Goal: Transaction & Acquisition: Book appointment/travel/reservation

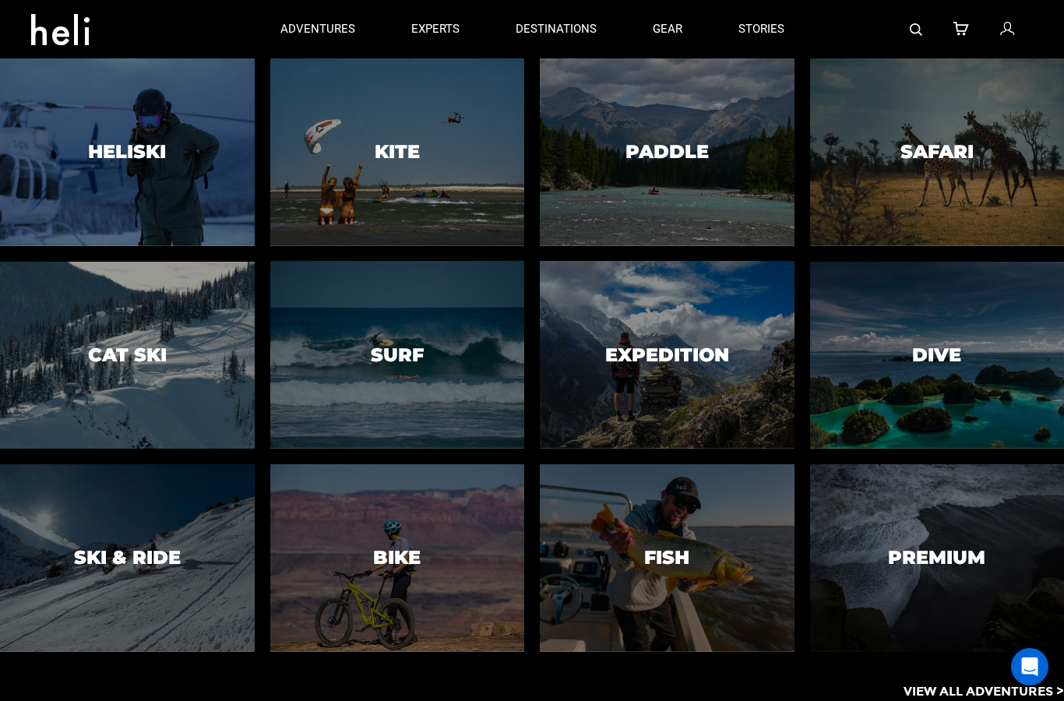
click at [113, 152] on h3 "Heliski" at bounding box center [127, 152] width 78 height 20
click at [121, 162] on h3 "Heliski" at bounding box center [127, 152] width 78 height 20
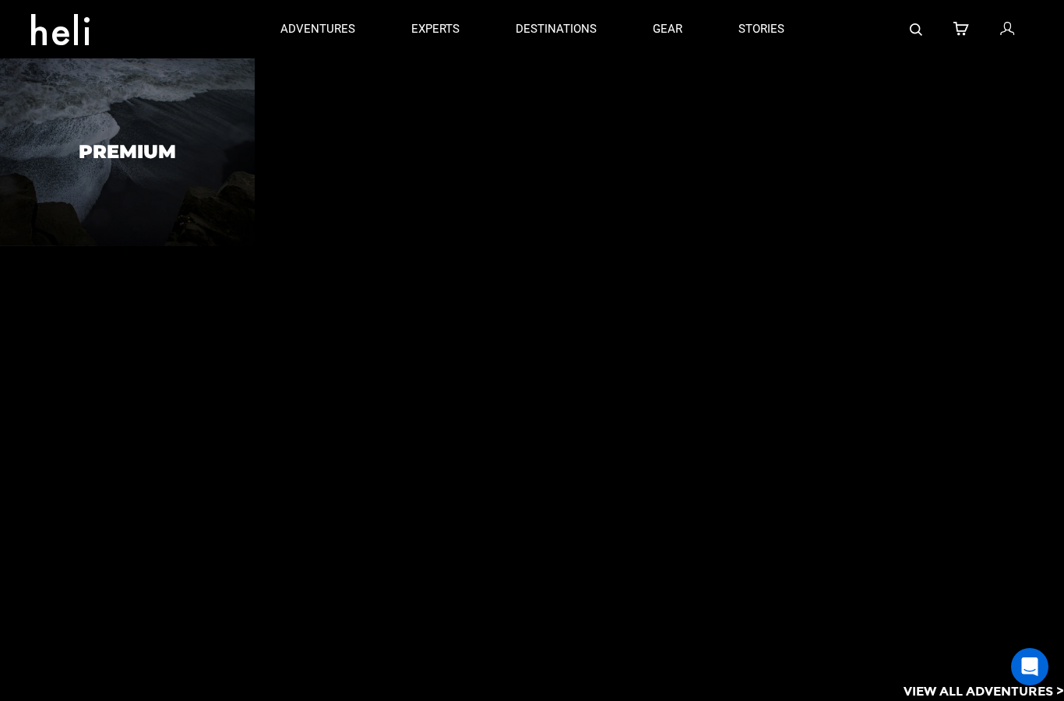
click at [125, 161] on h3 "Premium" at bounding box center [127, 152] width 97 height 20
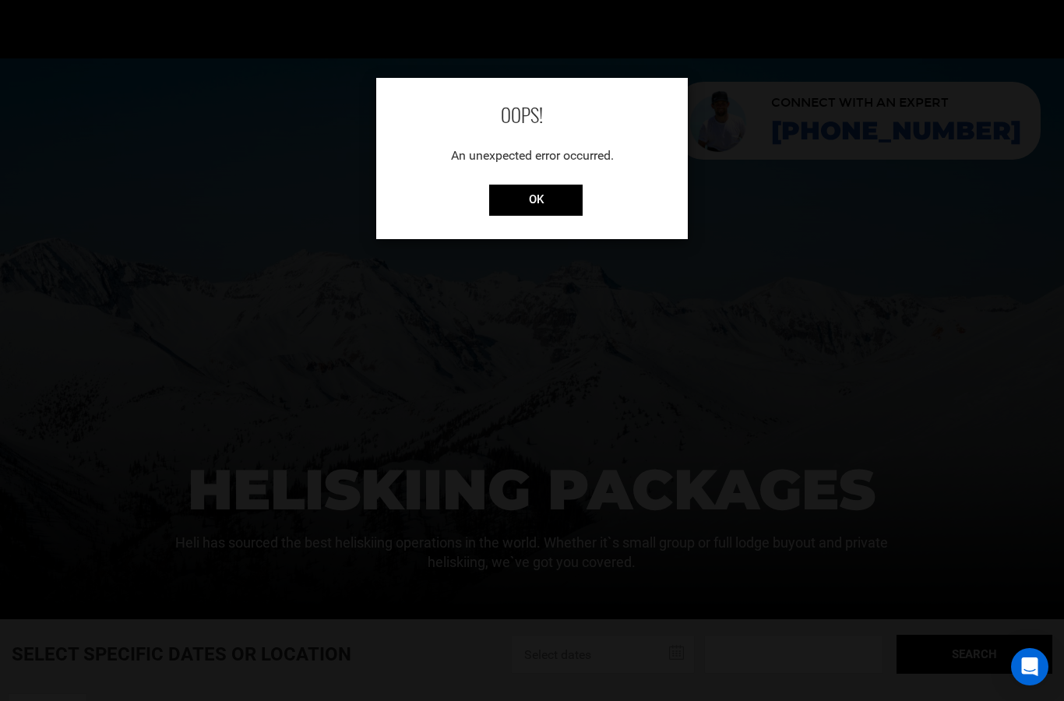
click at [538, 208] on input "OK" at bounding box center [535, 200] width 93 height 31
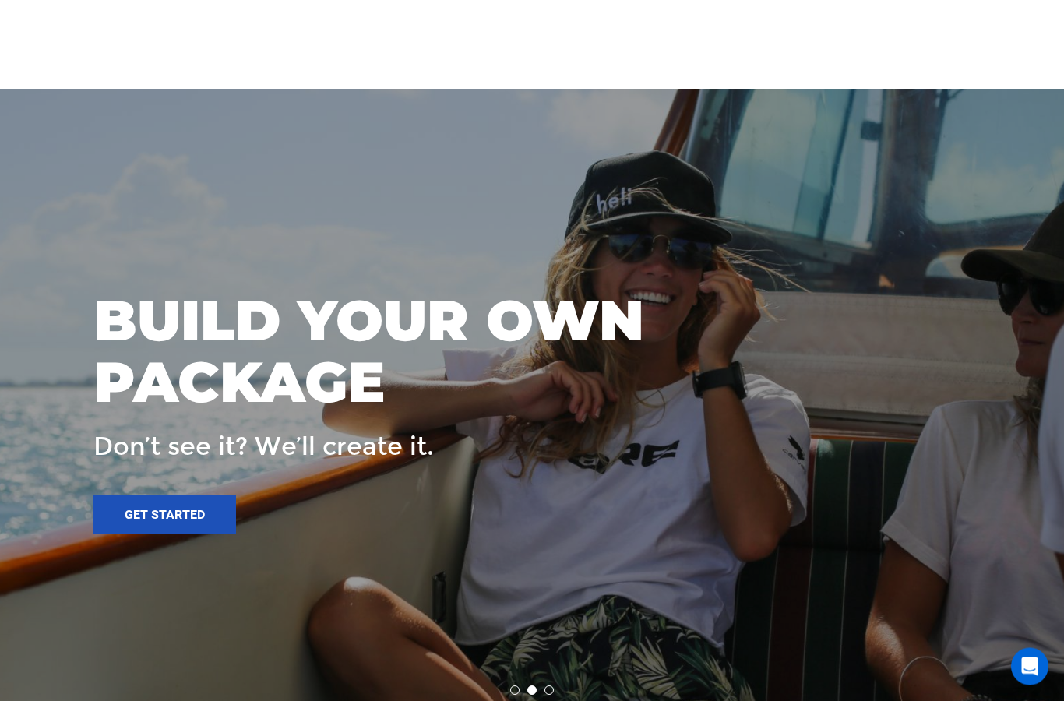
scroll to position [900, 0]
